Goal: Information Seeking & Learning: Learn about a topic

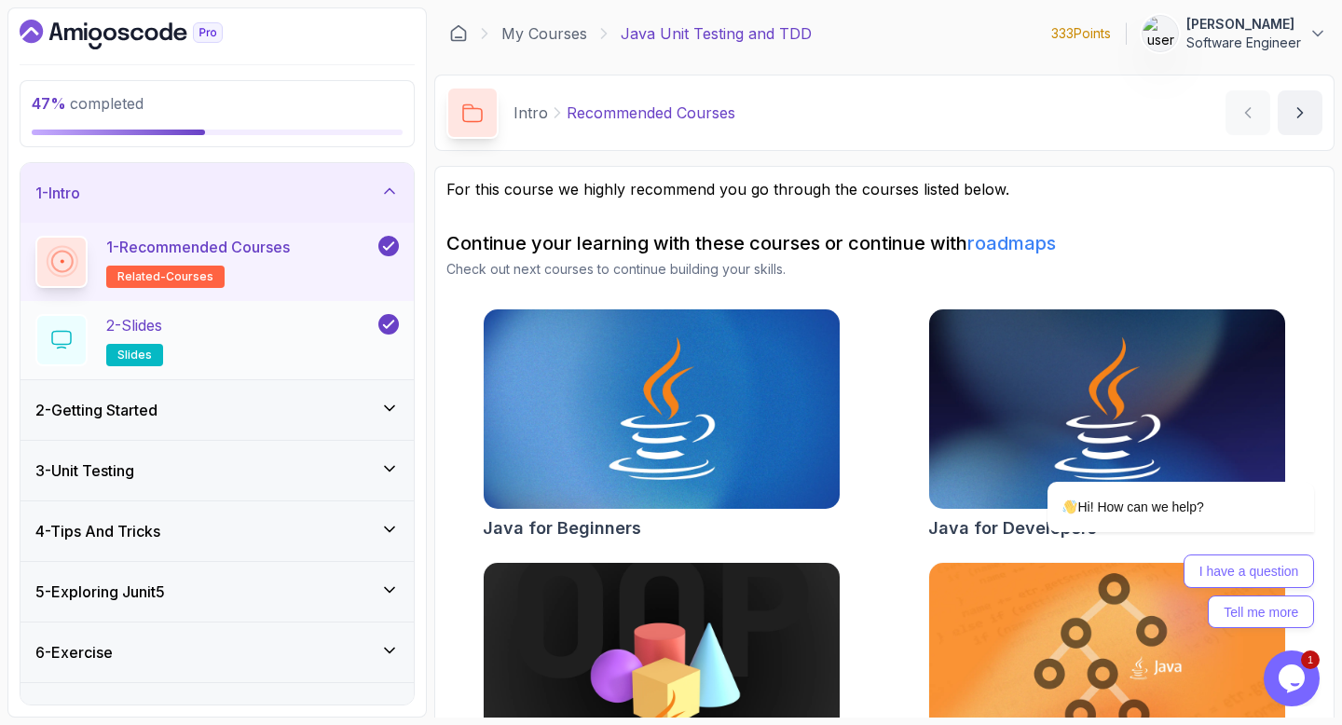
click at [314, 337] on div "2 - Slides slides" at bounding box center [204, 340] width 339 height 52
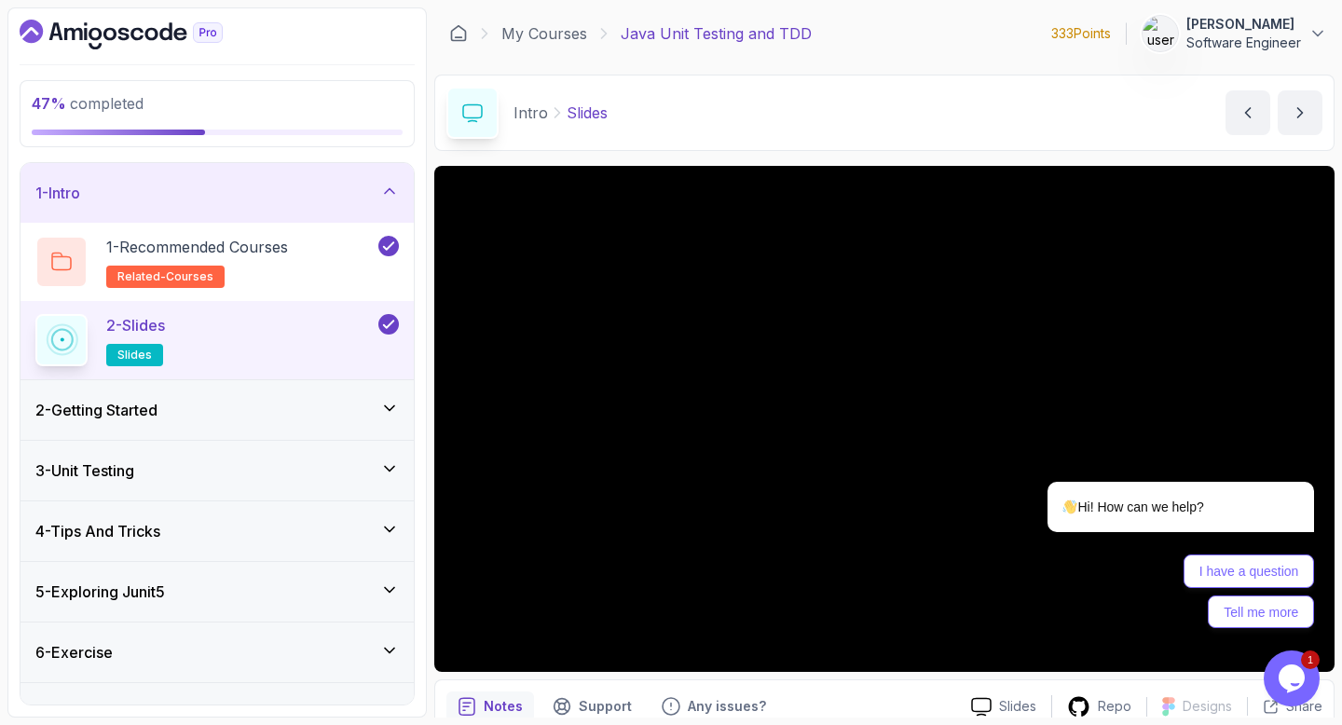
click at [385, 402] on icon at bounding box center [389, 408] width 19 height 19
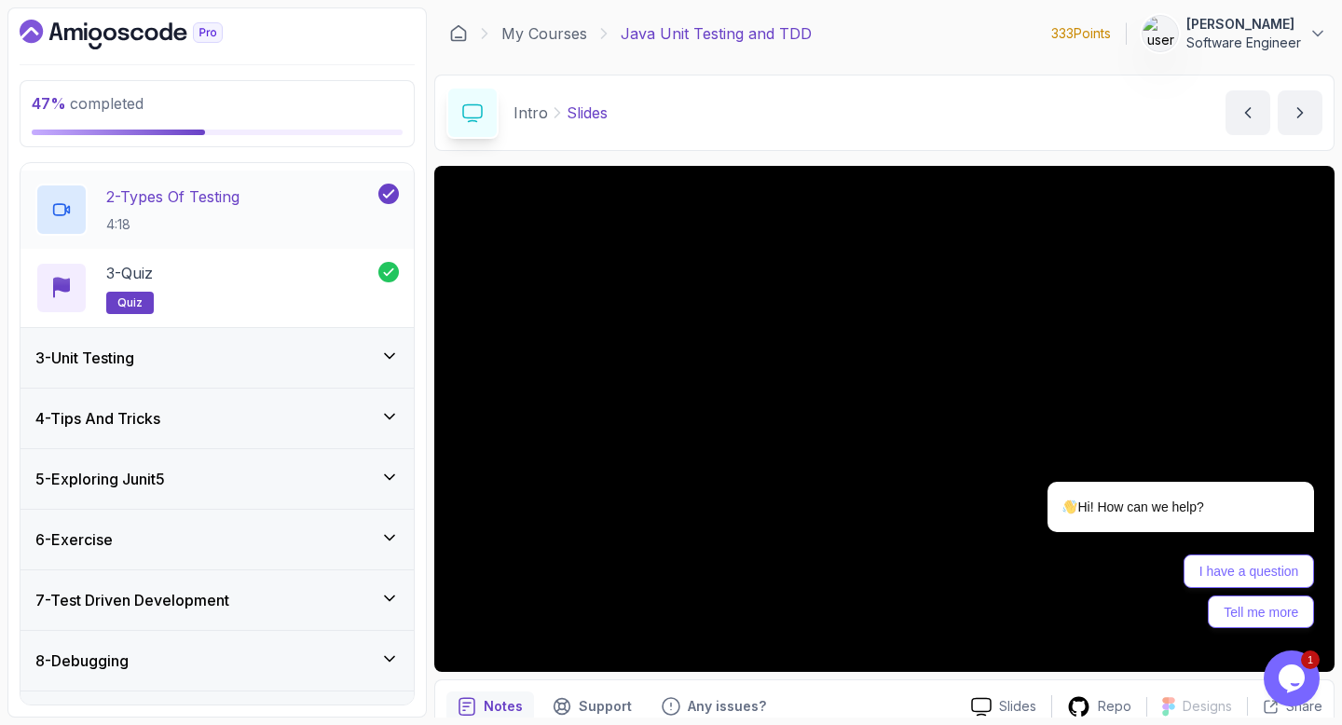
scroll to position [192, 0]
click at [394, 352] on icon at bounding box center [389, 354] width 9 height 5
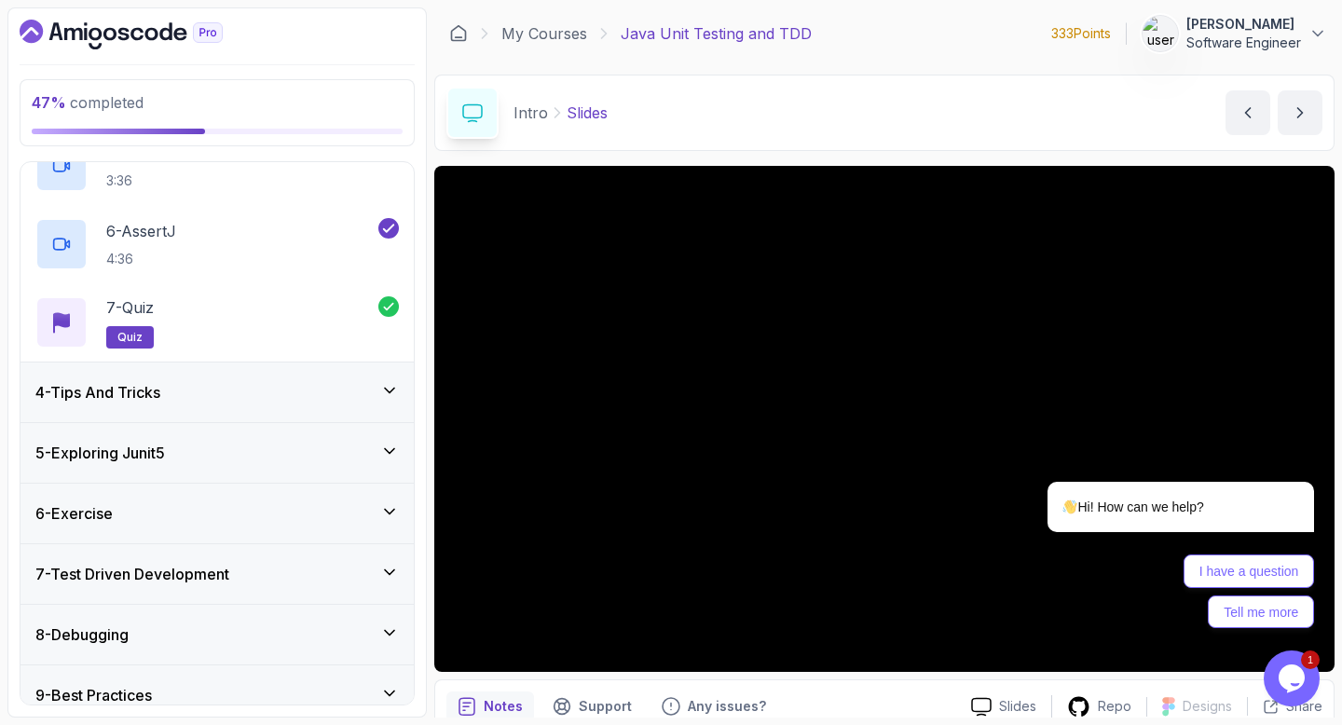
scroll to position [545, 0]
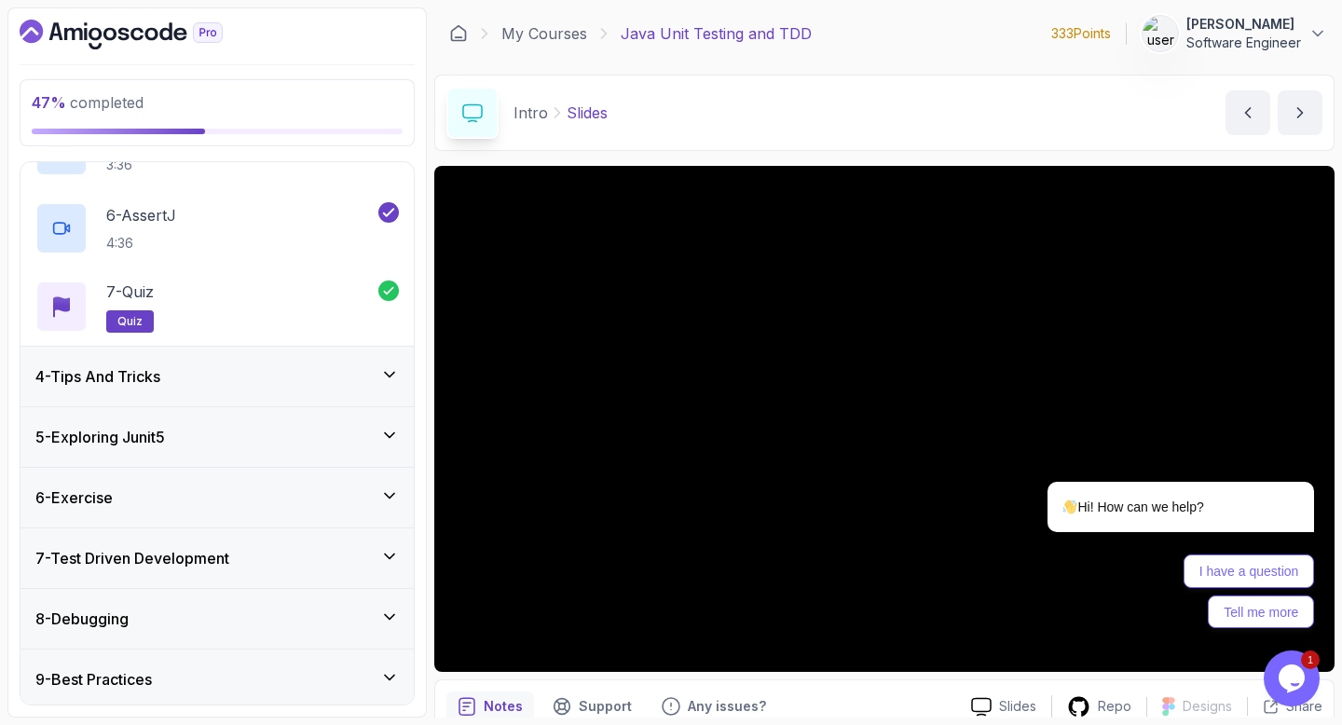
click at [397, 373] on icon at bounding box center [389, 374] width 19 height 19
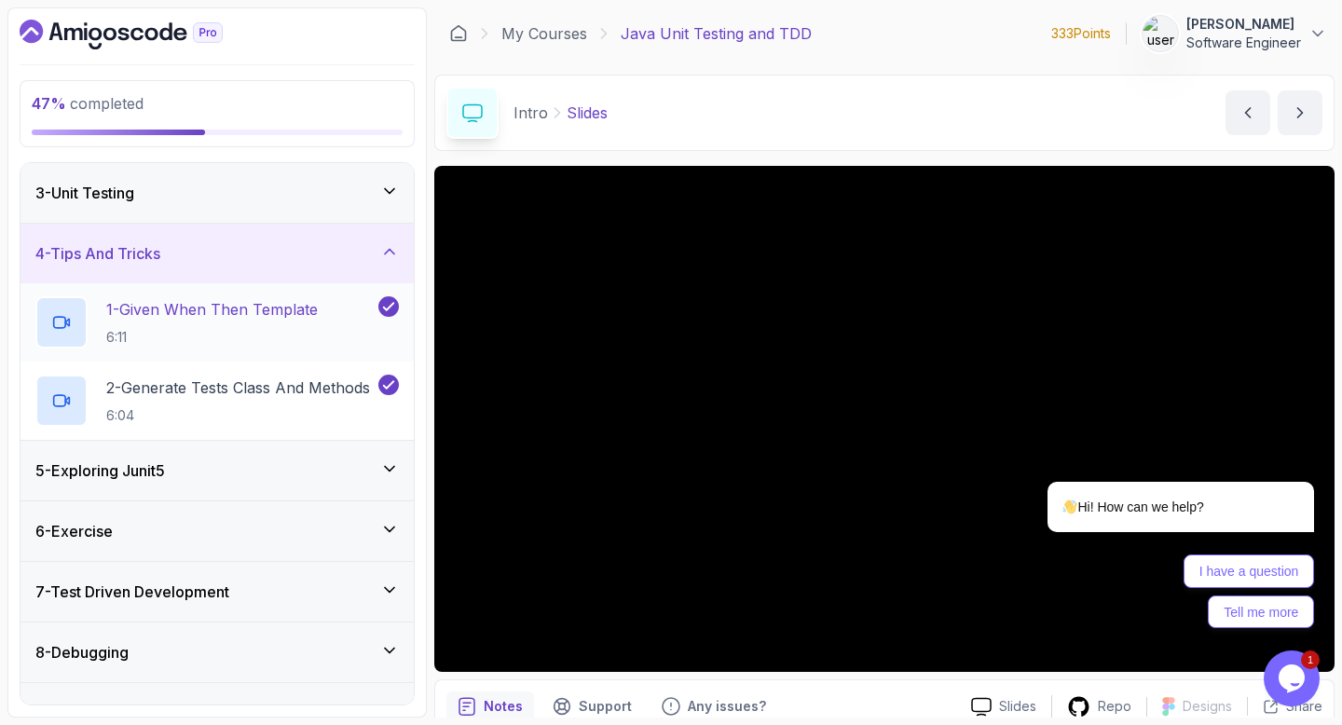
scroll to position [219, 0]
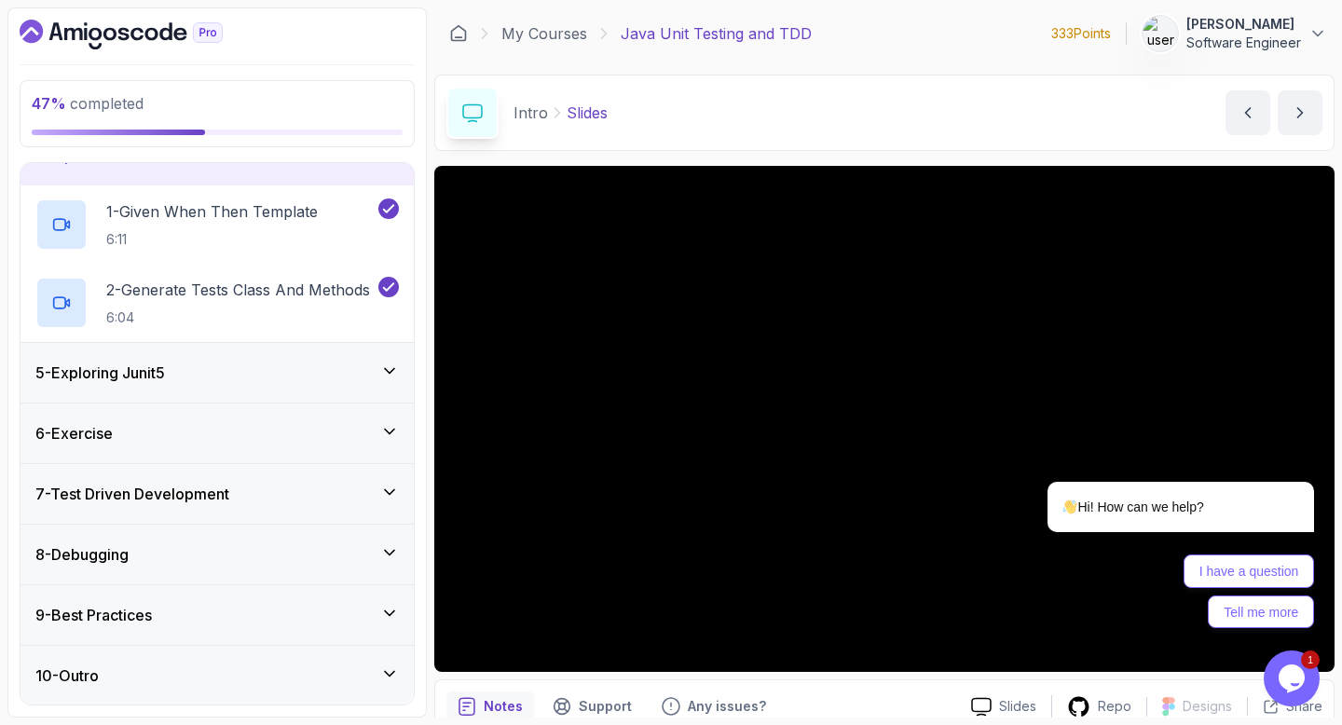
click at [390, 374] on icon at bounding box center [389, 371] width 19 height 19
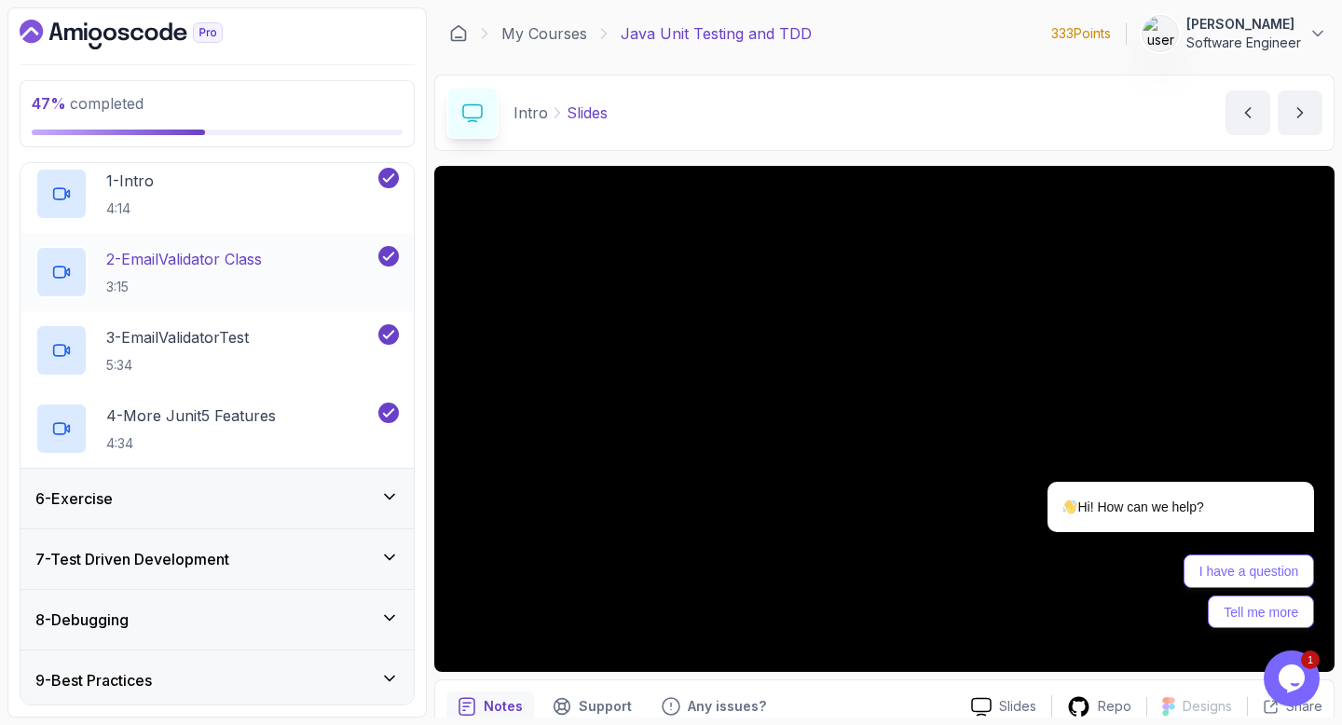
scroll to position [376, 0]
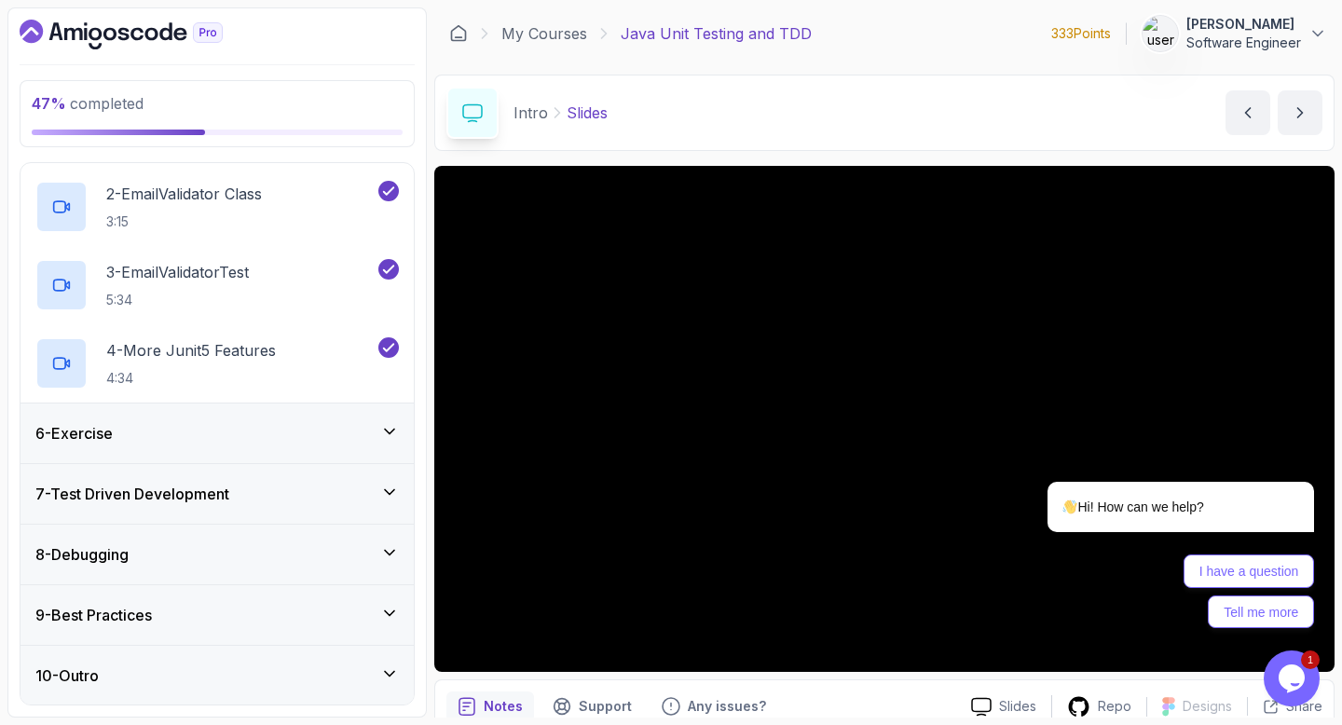
click at [387, 424] on icon at bounding box center [389, 431] width 19 height 19
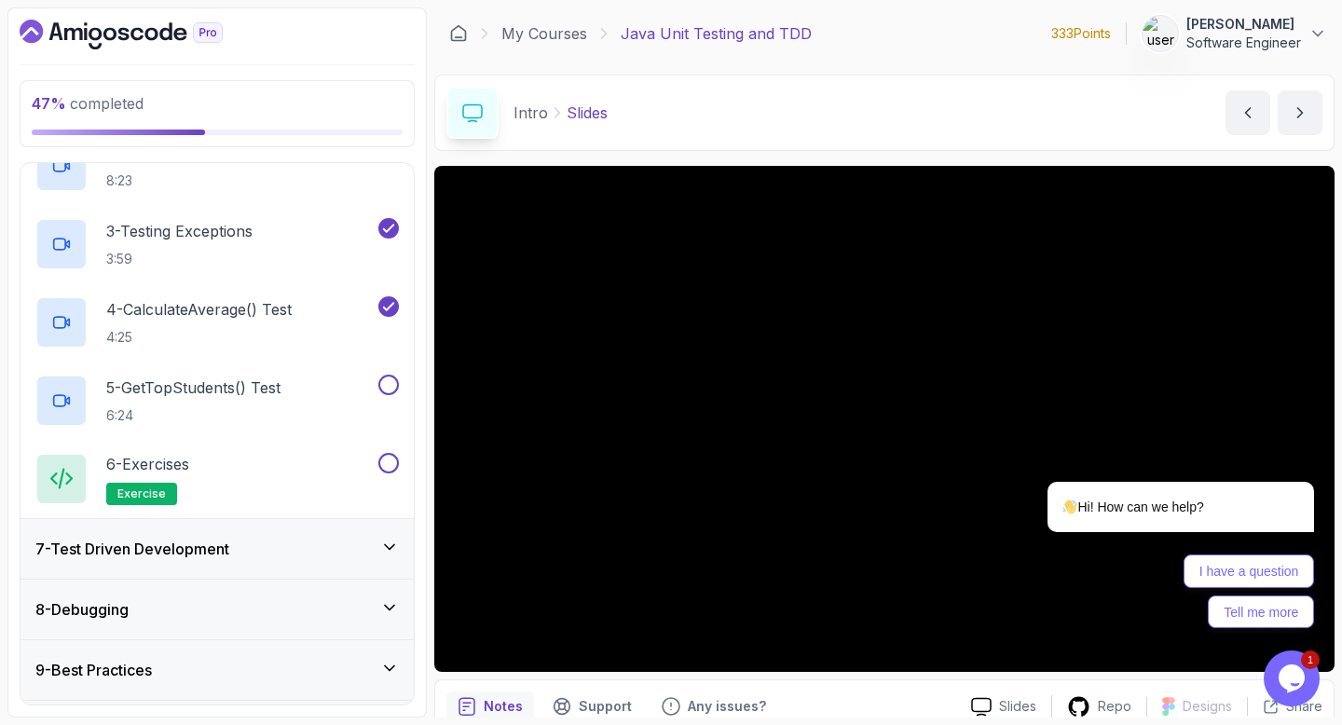
scroll to position [505, 0]
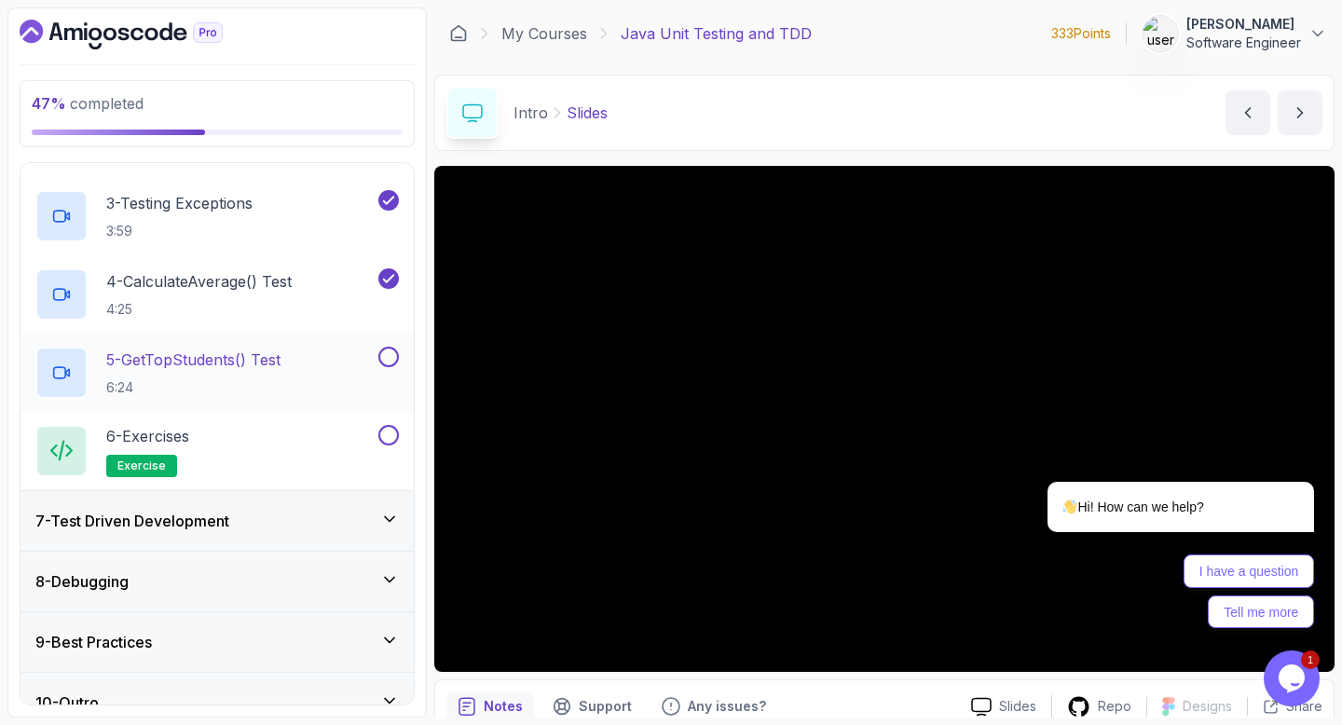
click at [243, 363] on p "5 - getTopStudents() Test" at bounding box center [193, 360] width 174 height 22
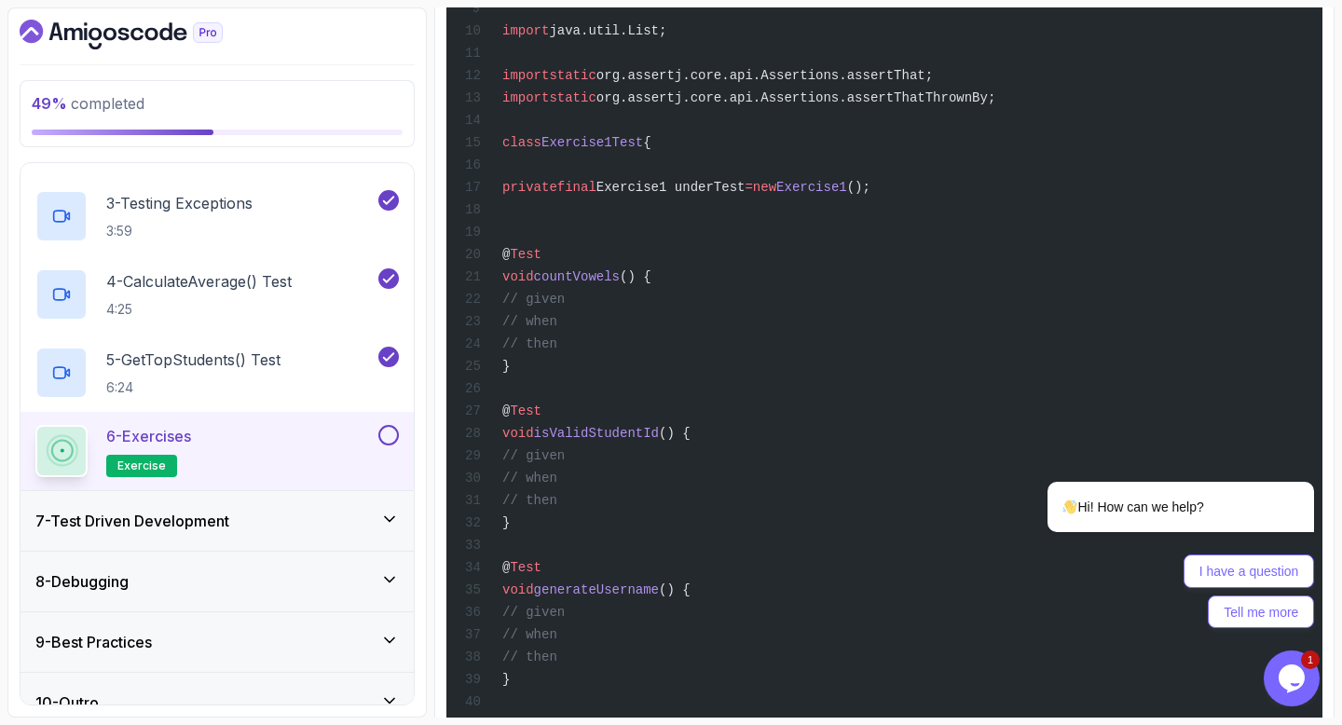
scroll to position [626, 0]
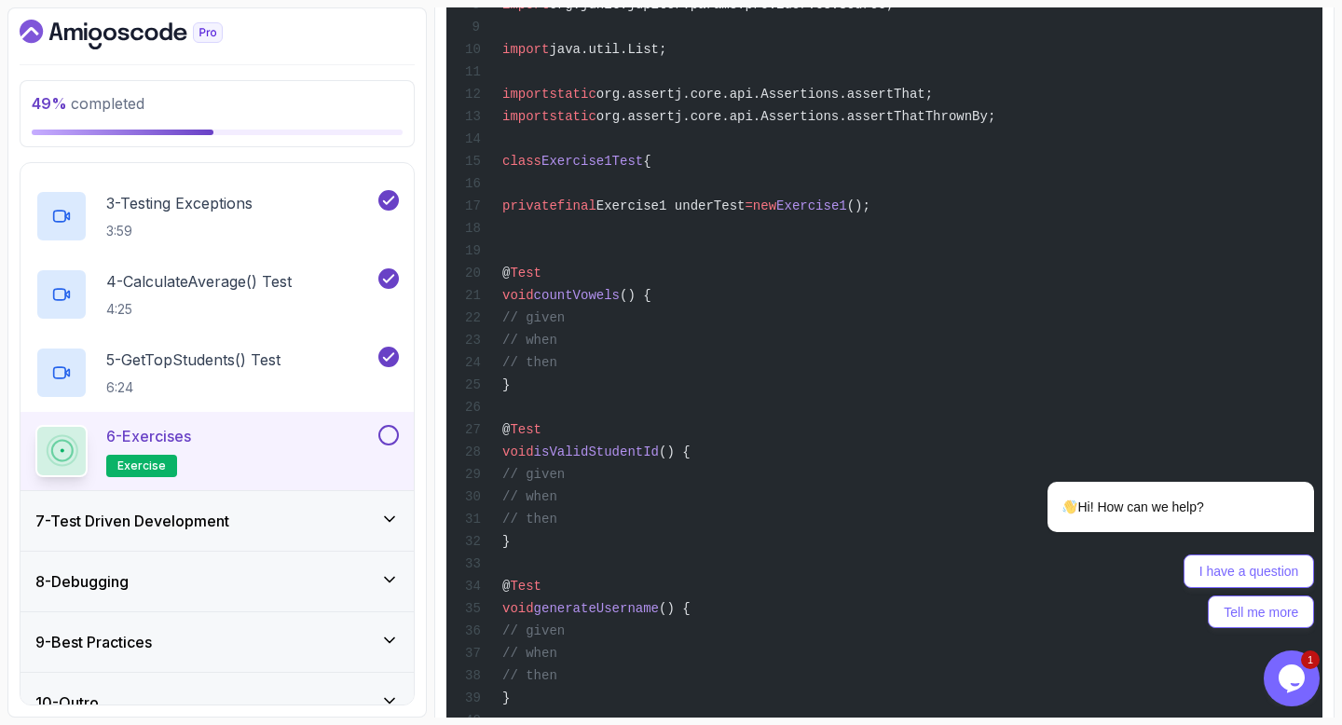
click at [143, 463] on span "exercise" at bounding box center [141, 466] width 48 height 15
